Goal: Task Accomplishment & Management: Manage account settings

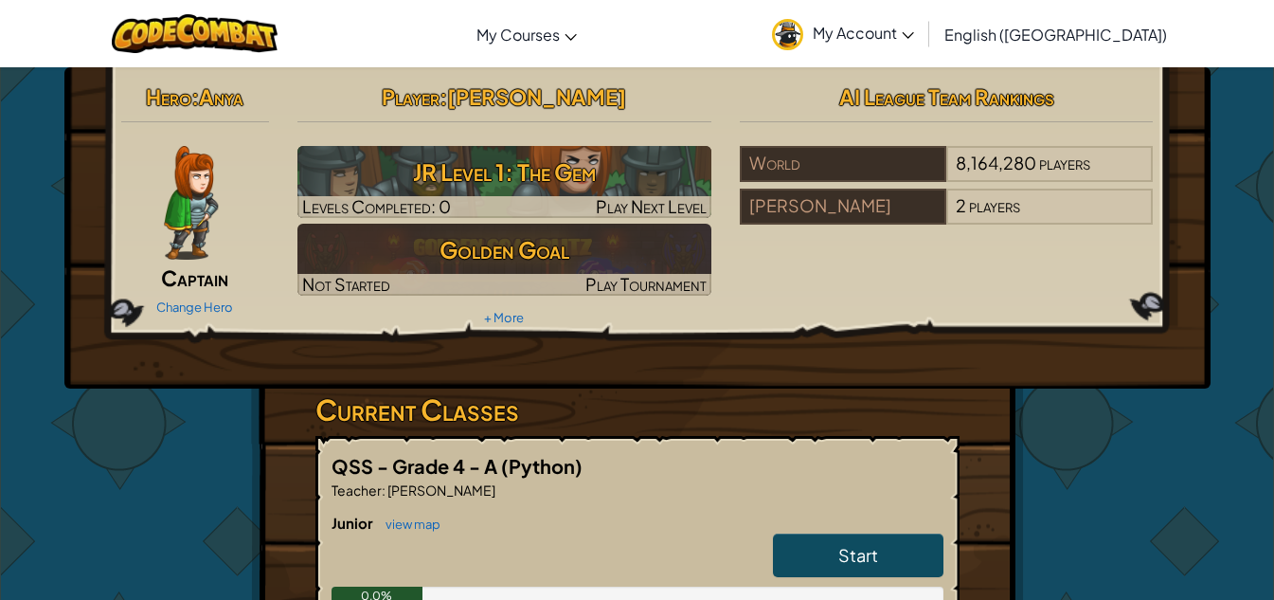
drag, startPoint x: 1160, startPoint y: 306, endPoint x: 1029, endPoint y: 28, distance: 306.8
click at [914, 28] on span "My Account" at bounding box center [863, 33] width 101 height 20
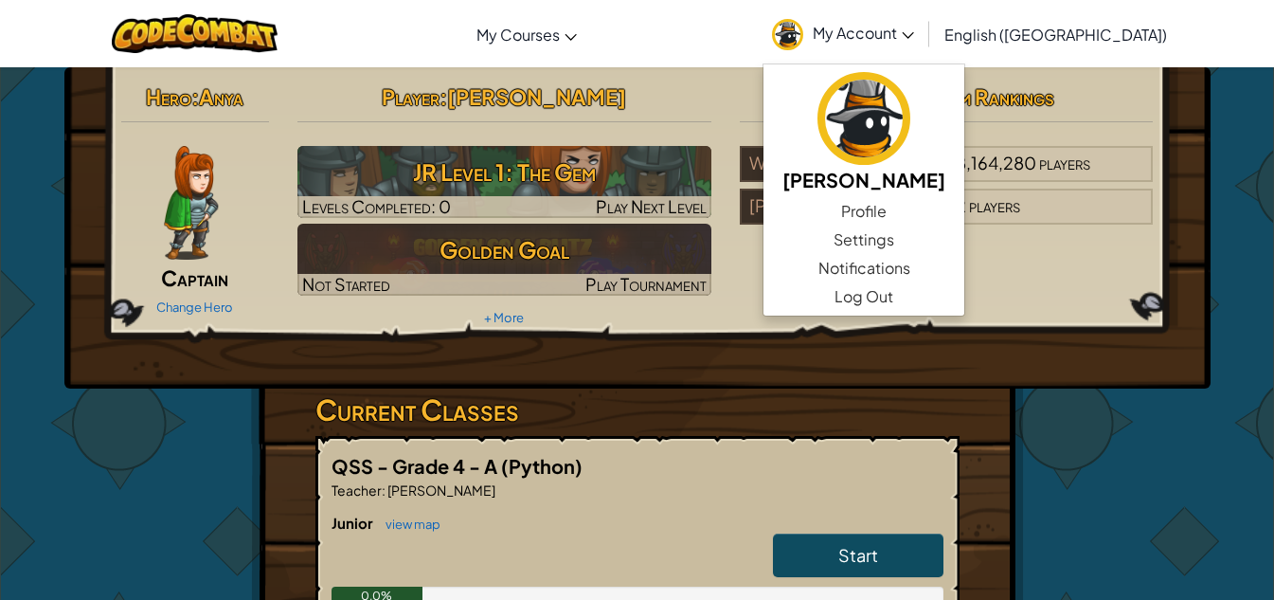
click at [914, 27] on span "My Account" at bounding box center [863, 33] width 101 height 20
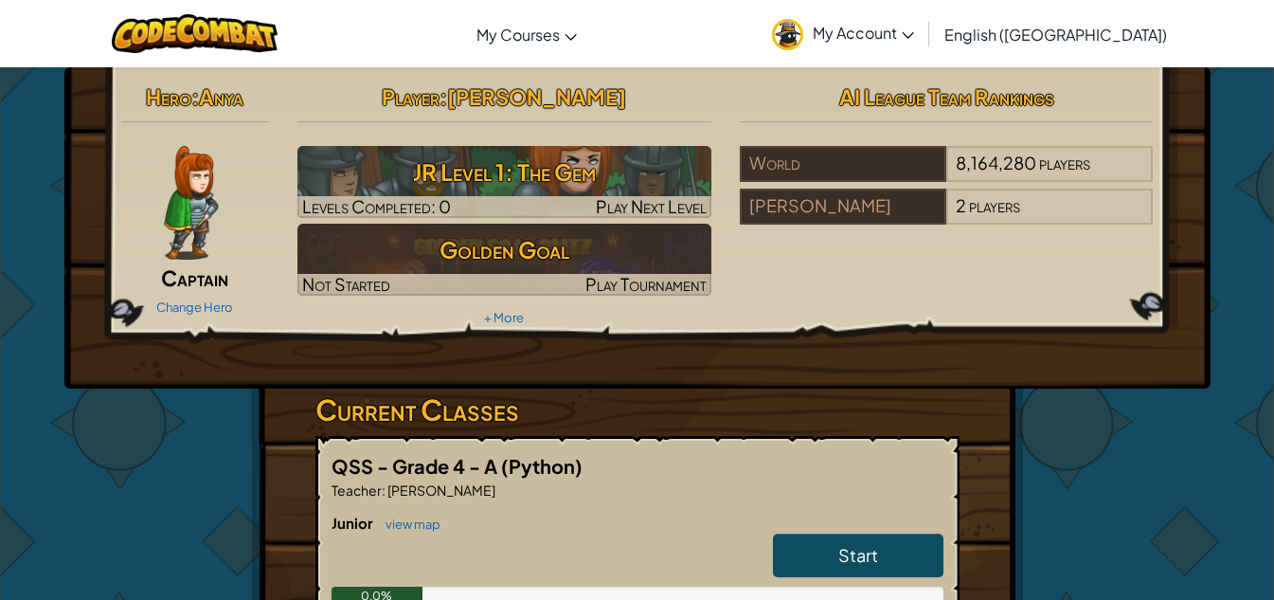
click at [914, 27] on span "My Account" at bounding box center [863, 33] width 101 height 20
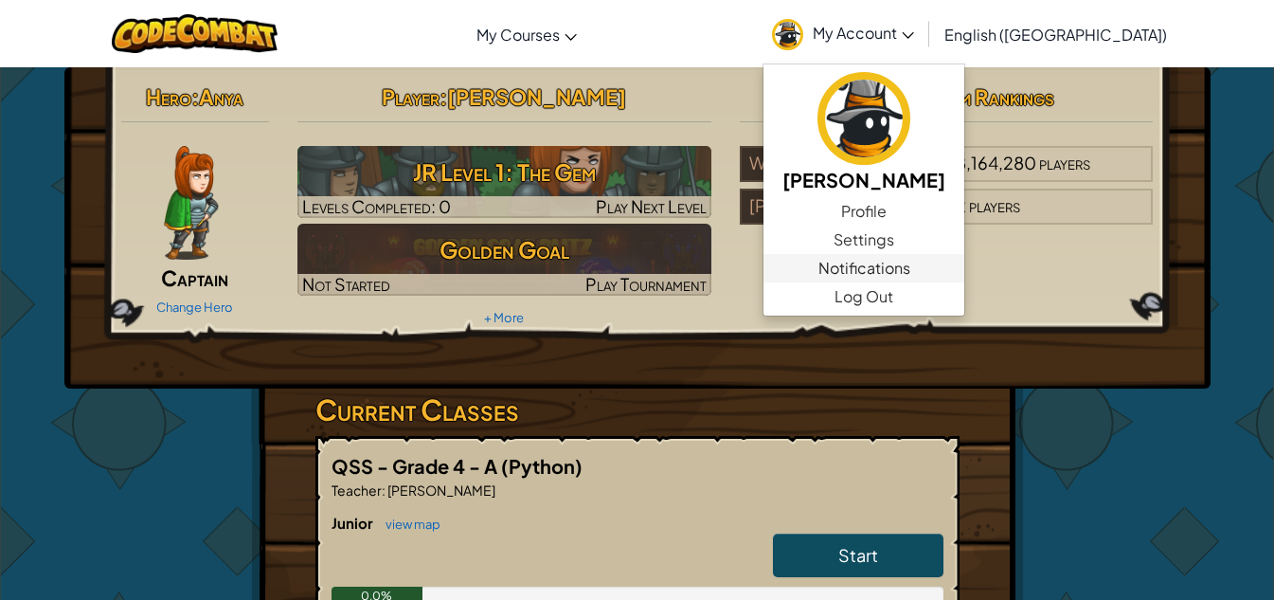
click at [964, 281] on link "Notifications" at bounding box center [864, 268] width 201 height 28
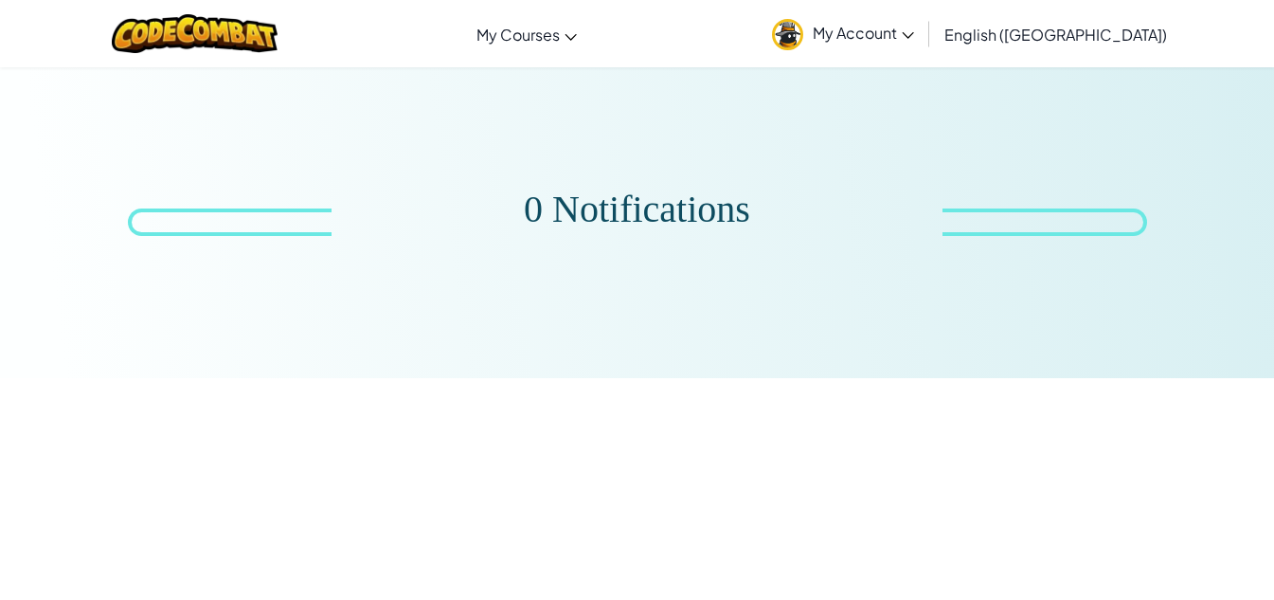
click at [924, 21] on link "My Account" at bounding box center [843, 34] width 161 height 60
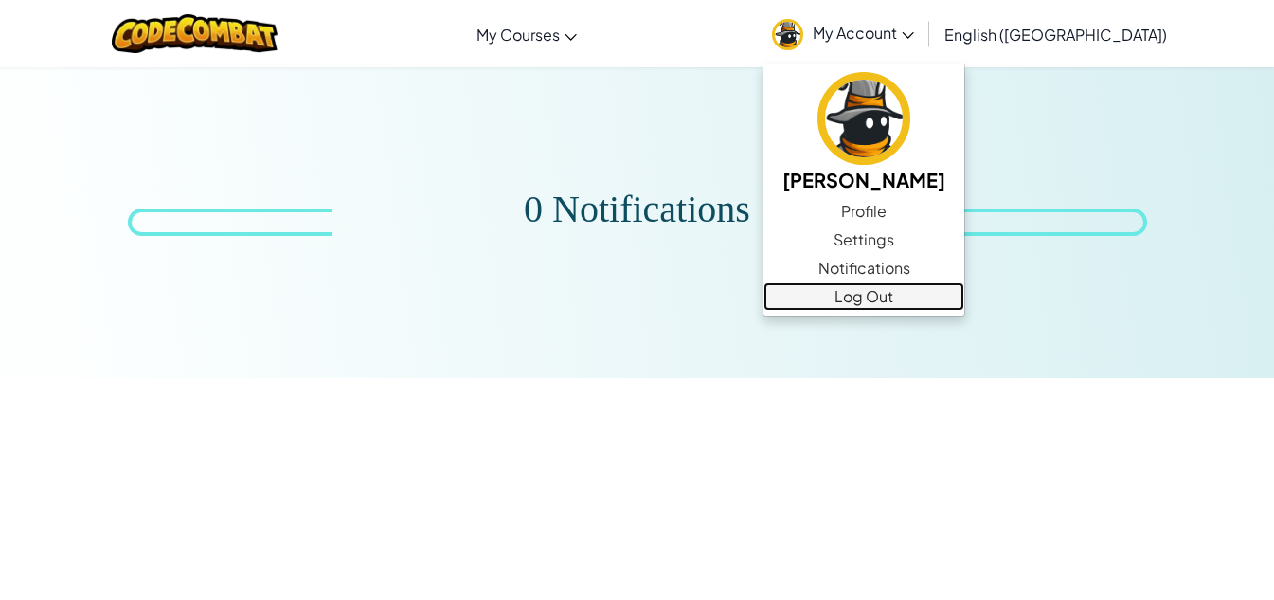
click at [964, 297] on link "Log Out" at bounding box center [864, 296] width 201 height 28
